Goal: Browse casually

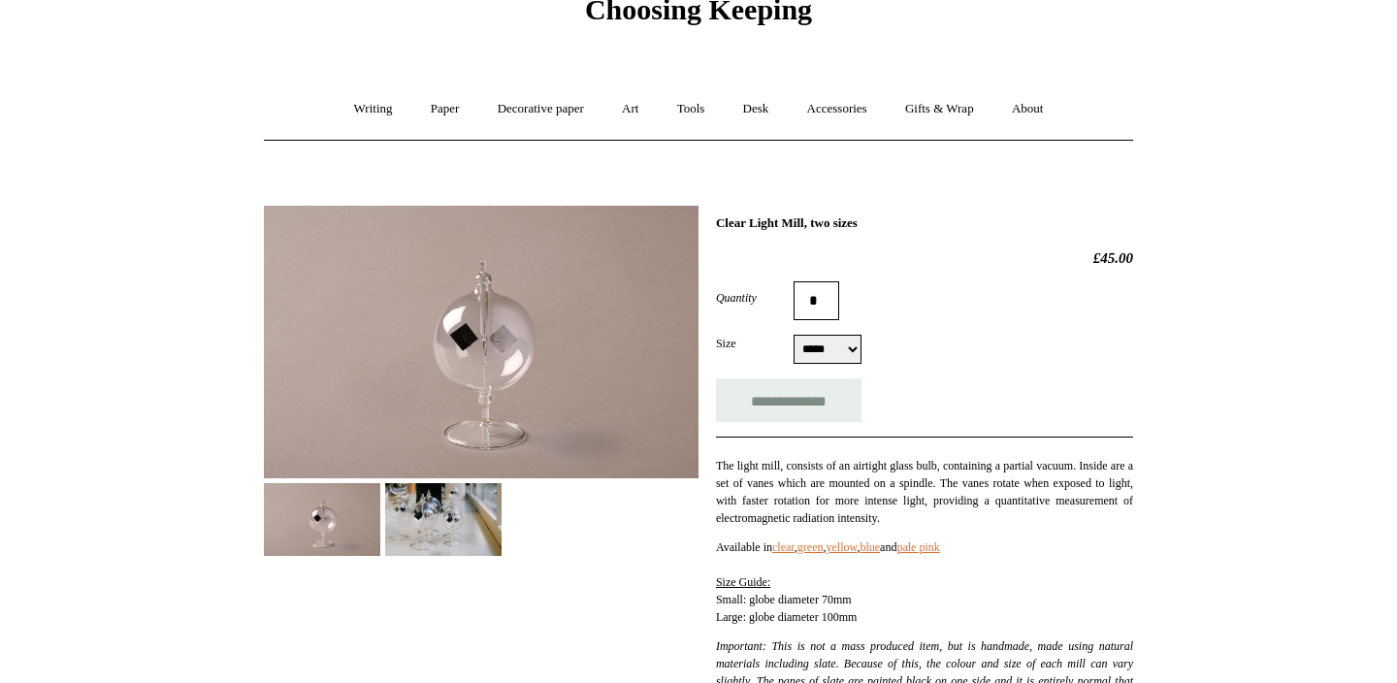
scroll to position [294, 0]
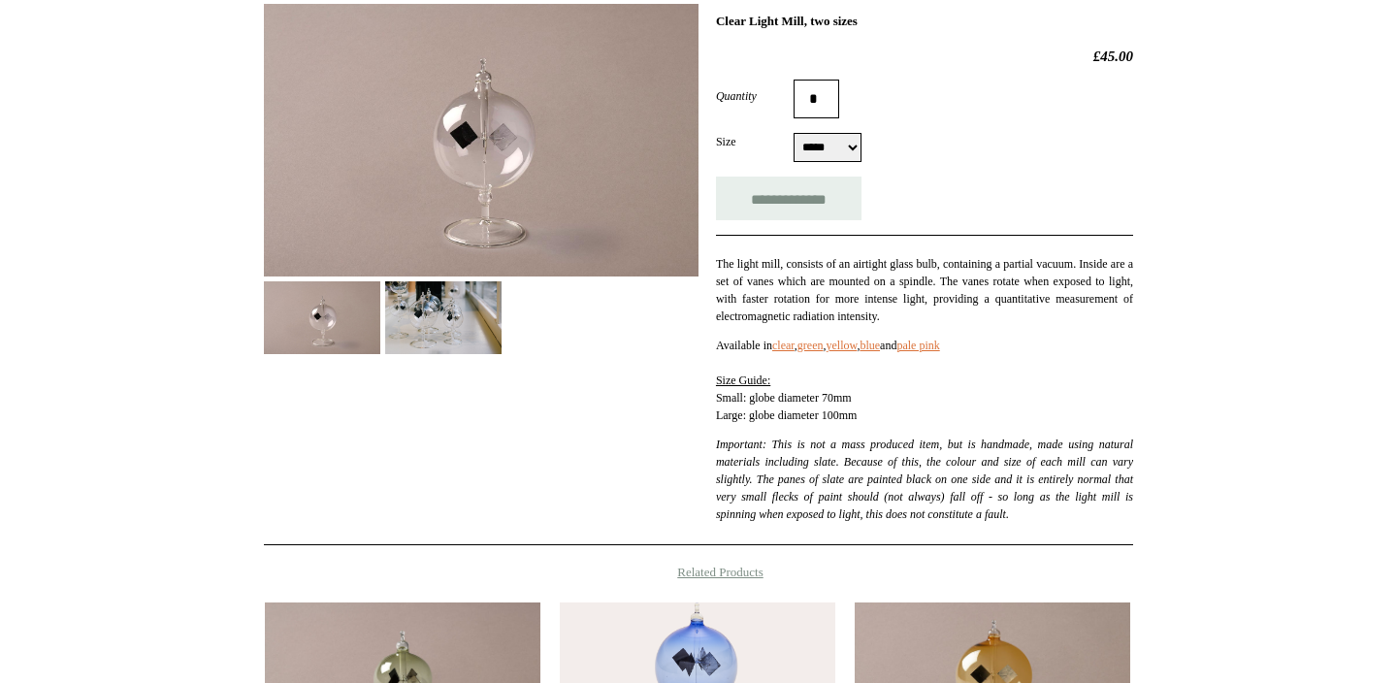
click at [431, 312] on img at bounding box center [443, 317] width 116 height 73
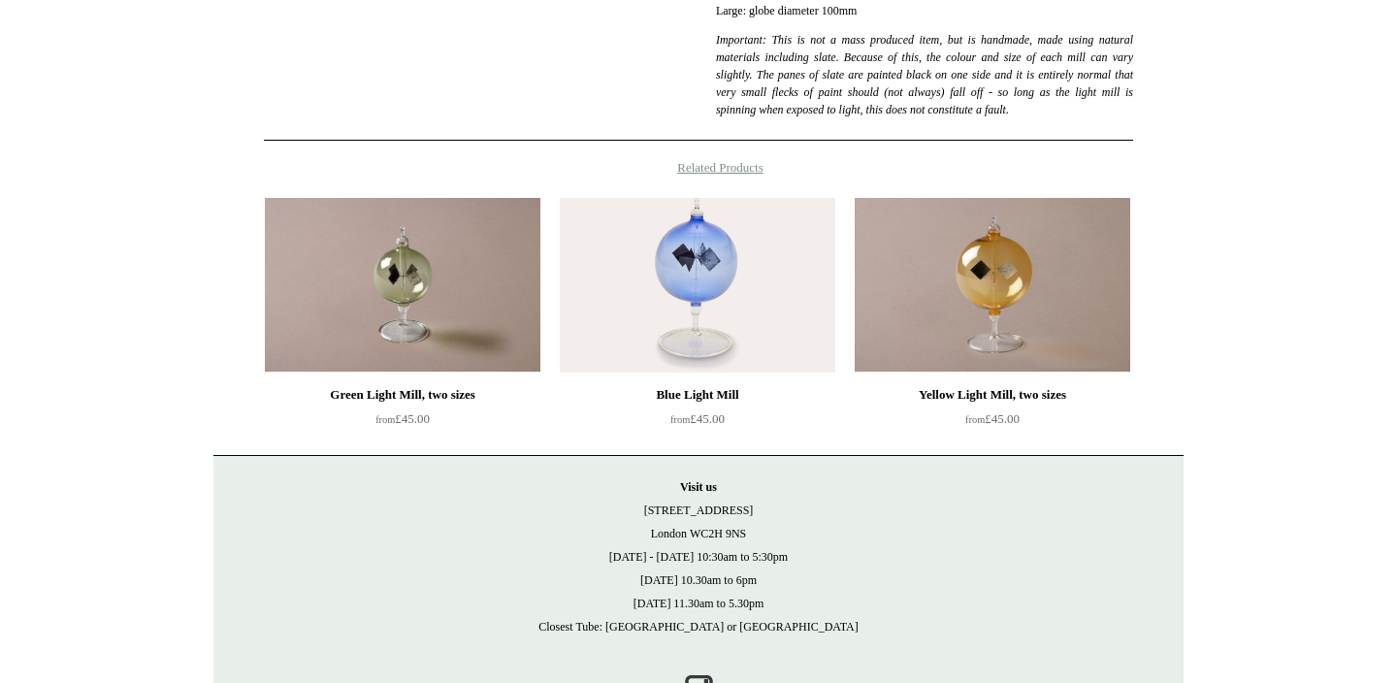
scroll to position [713, 0]
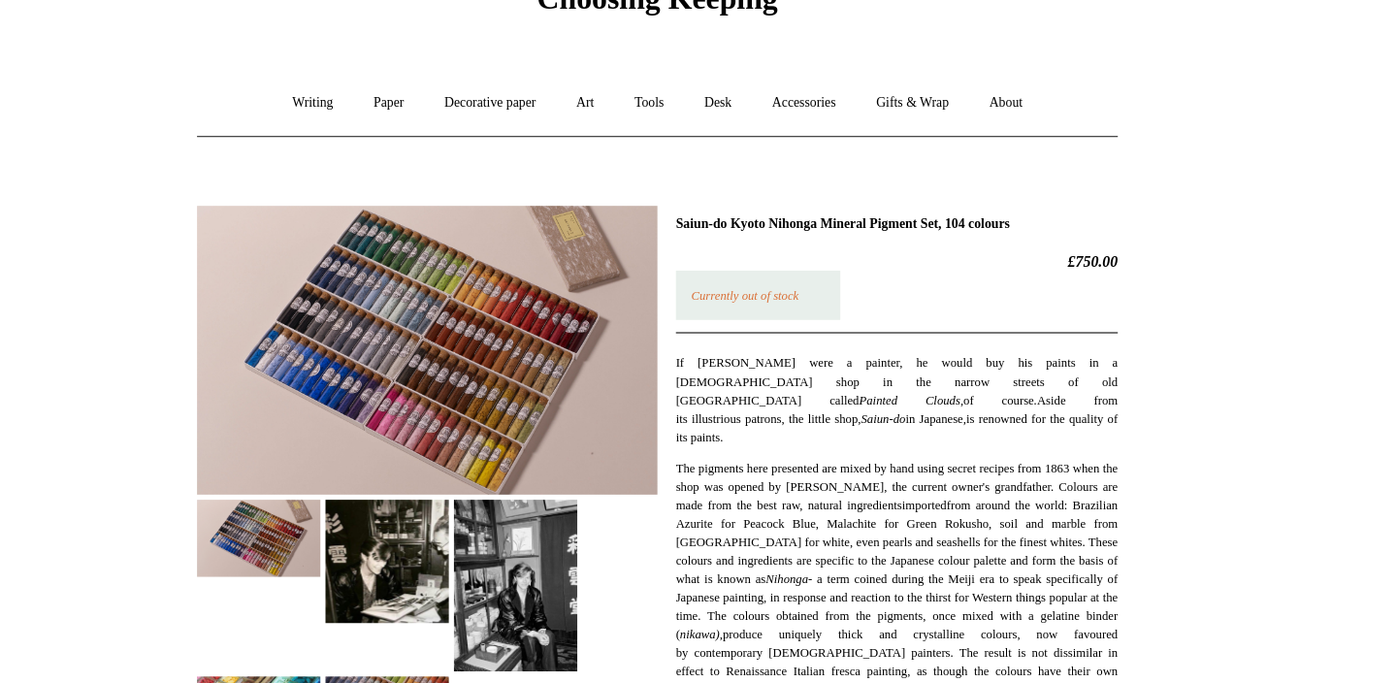
scroll to position [66, 0]
